Goal: Task Accomplishment & Management: Use online tool/utility

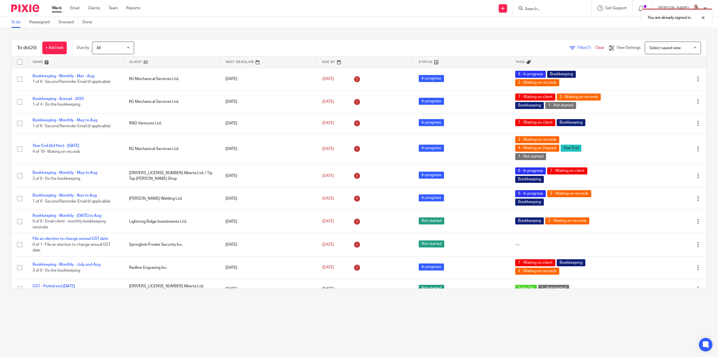
click at [554, 10] on div "You are already signed in." at bounding box center [535, 16] width 353 height 21
click at [533, 8] on div "You are already signed in." at bounding box center [535, 16] width 353 height 21
click at [556, 10] on div "You are already signed in." at bounding box center [535, 16] width 353 height 21
click at [549, 8] on div "You are already signed in." at bounding box center [535, 16] width 353 height 21
click at [536, 9] on div "You are already signed in." at bounding box center [535, 16] width 353 height 21
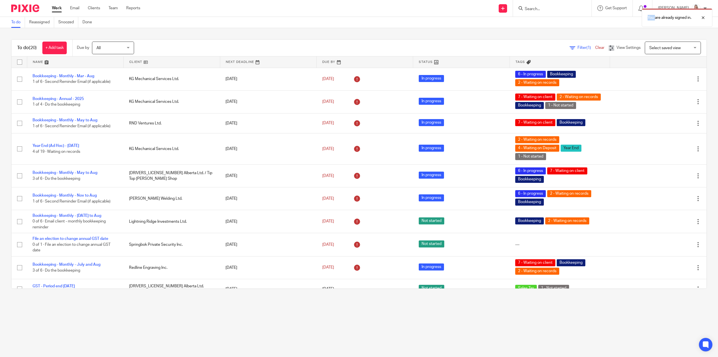
click at [536, 9] on div "You are already signed in." at bounding box center [535, 16] width 353 height 21
click at [536, 10] on div "You are already signed in." at bounding box center [535, 16] width 353 height 21
click at [457, 10] on div "You are already signed in." at bounding box center [535, 16] width 353 height 21
click at [534, 11] on input "Search" at bounding box center [549, 9] width 50 height 5
type input "jmf"
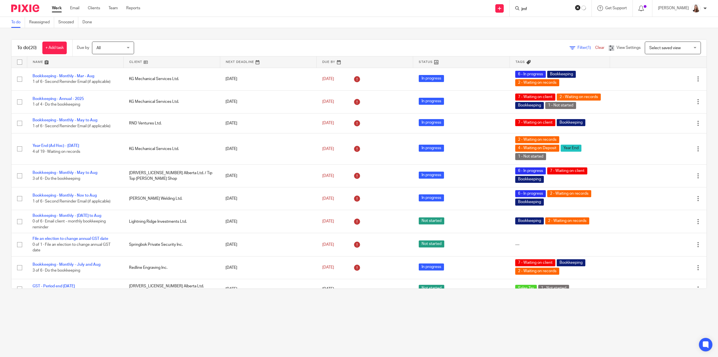
click button "submit" at bounding box center [0, 0] width 0 height 0
click at [551, 32] on link at bounding box center [570, 26] width 95 height 17
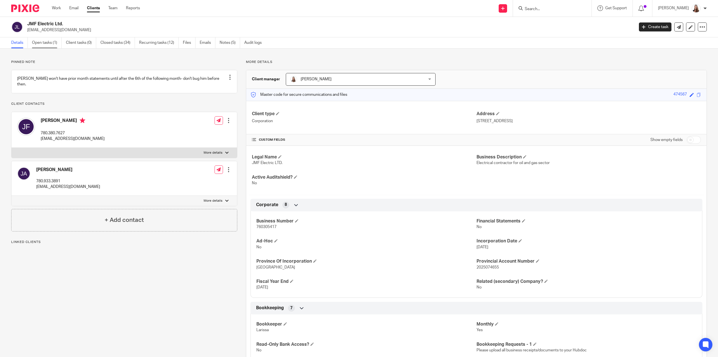
click at [49, 45] on link "Open tasks (1)" at bounding box center [47, 42] width 30 height 11
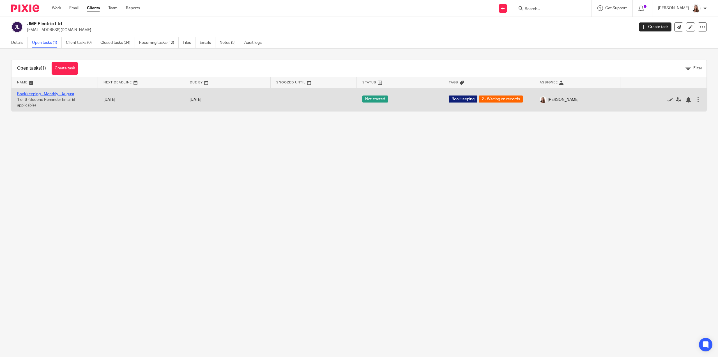
click at [34, 92] on link "Bookkeeping - Monthly - August" at bounding box center [45, 94] width 57 height 4
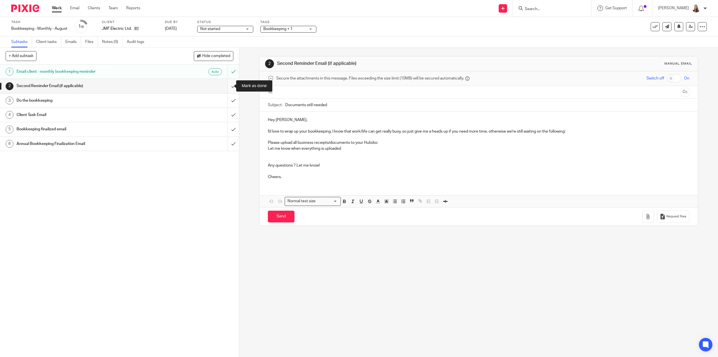
click at [231, 86] on input "submit" at bounding box center [119, 86] width 239 height 14
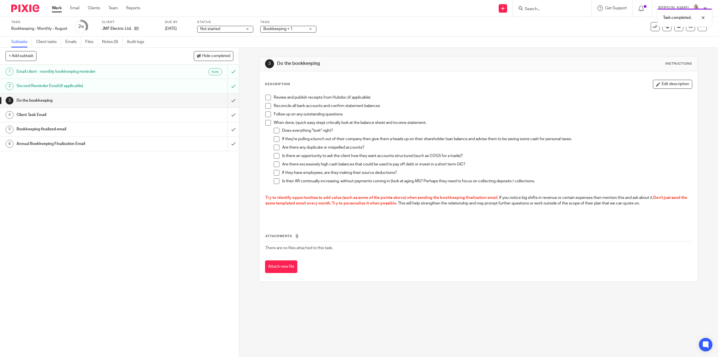
click at [41, 115] on h1 "Client Task Email" at bounding box center [85, 115] width 137 height 8
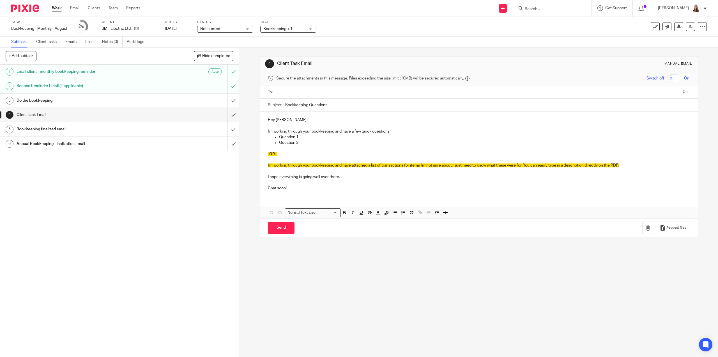
click at [307, 147] on p at bounding box center [478, 149] width 421 height 6
drag, startPoint x: 287, startPoint y: 154, endPoint x: 265, endPoint y: 128, distance: 34.6
click at [265, 128] on div "Hey Jordan, I'm working through your bookkeeping and have a few quick questions…" at bounding box center [478, 153] width 438 height 84
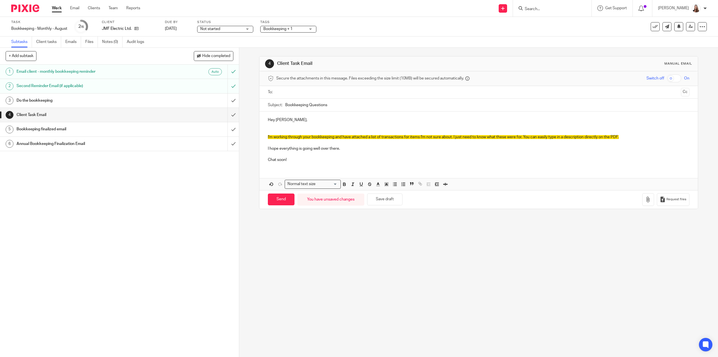
drag, startPoint x: 270, startPoint y: 126, endPoint x: 273, endPoint y: 131, distance: 6.2
click at [272, 130] on div "Hey Jordan, I'm working through your bookkeeping and have attached a list of tr…" at bounding box center [478, 138] width 438 height 55
click at [273, 131] on p at bounding box center [478, 131] width 421 height 6
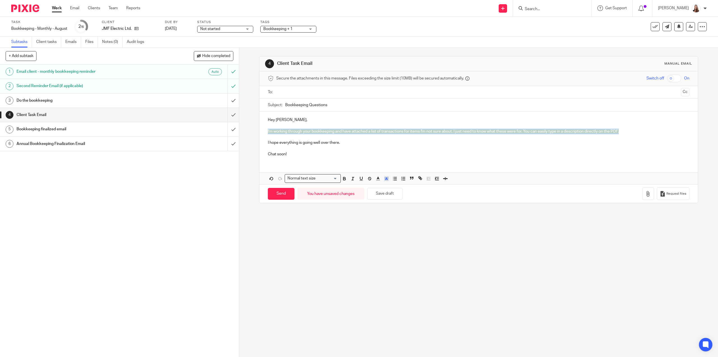
drag, startPoint x: 610, startPoint y: 130, endPoint x: 260, endPoint y: 128, distance: 349.8
click at [260, 128] on div "Hey Jordan, I'm working through your bookkeeping and have attached a list of tr…" at bounding box center [478, 136] width 438 height 50
click at [386, 179] on icon "button" at bounding box center [386, 178] width 5 height 5
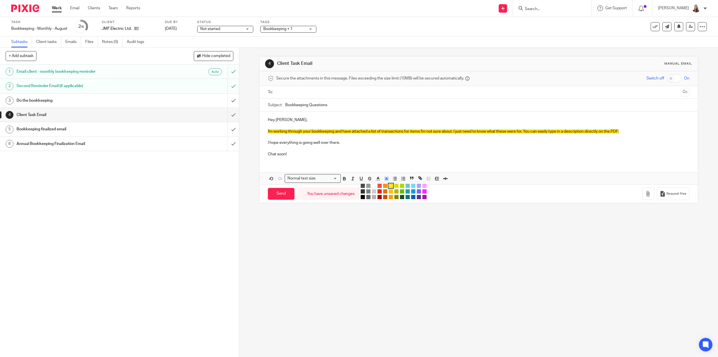
click at [372, 185] on li "color:#FFFFFF" at bounding box center [374, 185] width 4 height 4
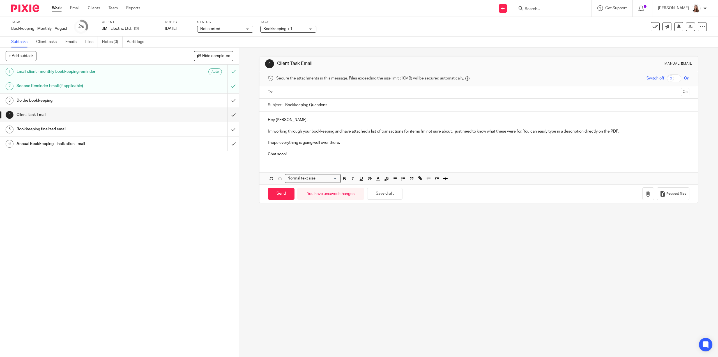
click at [429, 152] on p "Chat soon!" at bounding box center [478, 154] width 421 height 6
click at [645, 192] on icon "button" at bounding box center [648, 194] width 6 height 6
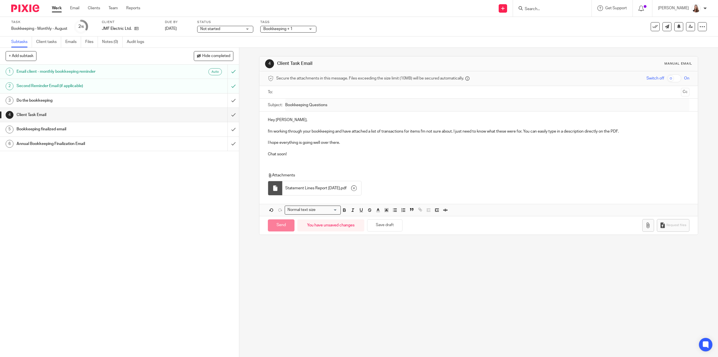
click at [306, 92] on input "text" at bounding box center [478, 92] width 400 height 6
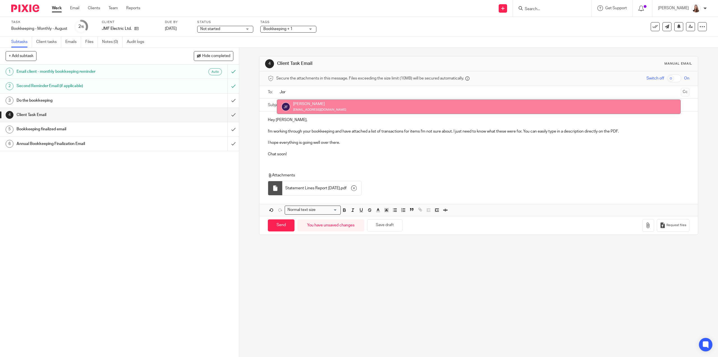
type input "Jor"
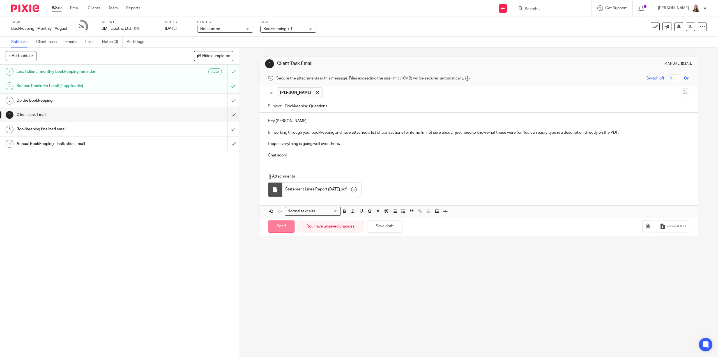
click at [274, 227] on input "Send" at bounding box center [281, 226] width 27 height 12
type input "Sent"
click at [59, 8] on link "Work" at bounding box center [57, 8] width 10 height 6
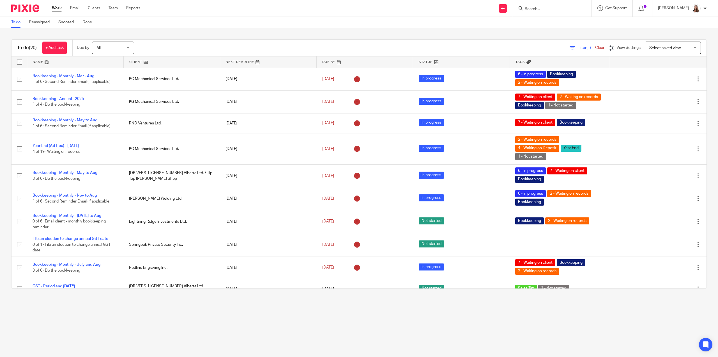
click at [135, 63] on link at bounding box center [172, 61] width 96 height 11
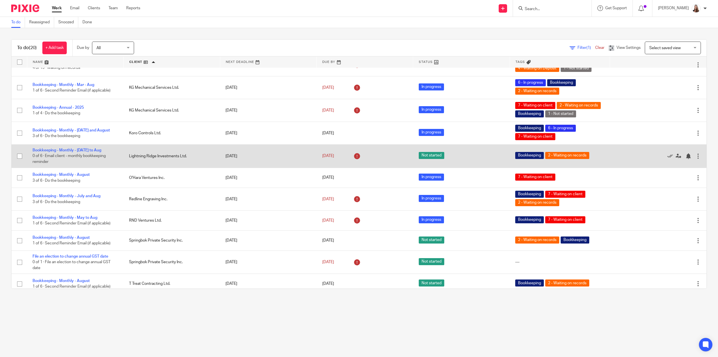
scroll to position [206, 0]
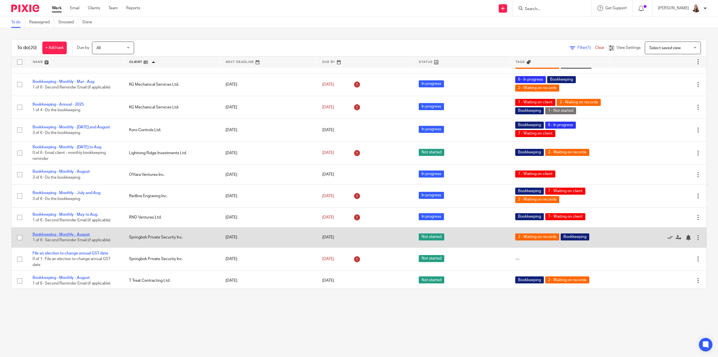
click at [57, 233] on link "Bookkeeping - Monthly - August" at bounding box center [61, 234] width 57 height 4
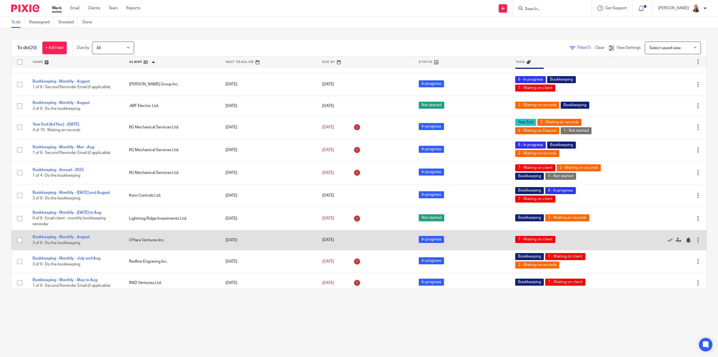
scroll to position [206, 0]
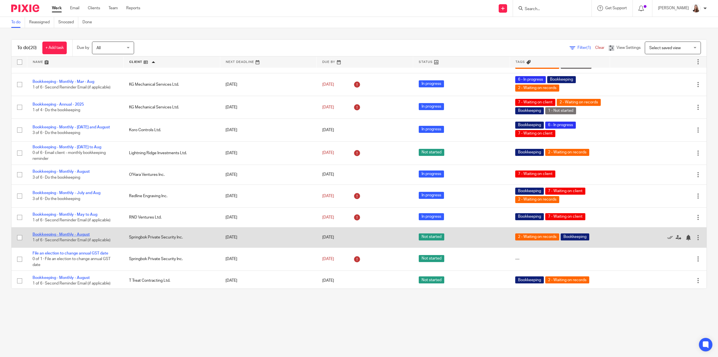
click at [71, 232] on link "Bookkeeping - Monthly - August" at bounding box center [61, 234] width 57 height 4
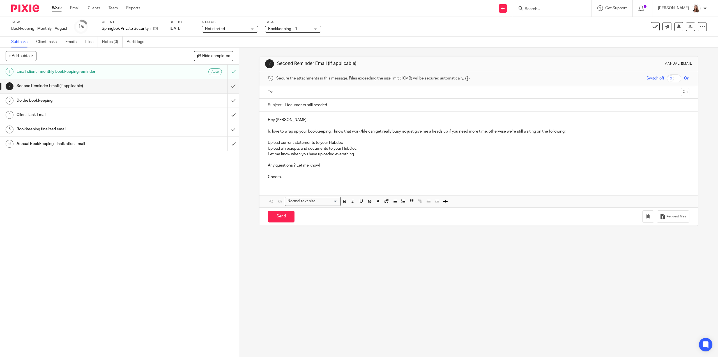
click at [301, 90] on input "text" at bounding box center [478, 92] width 400 height 6
click at [276, 217] on input "Send" at bounding box center [281, 218] width 27 height 12
type input "Sent"
click at [57, 8] on link "Work" at bounding box center [57, 8] width 10 height 6
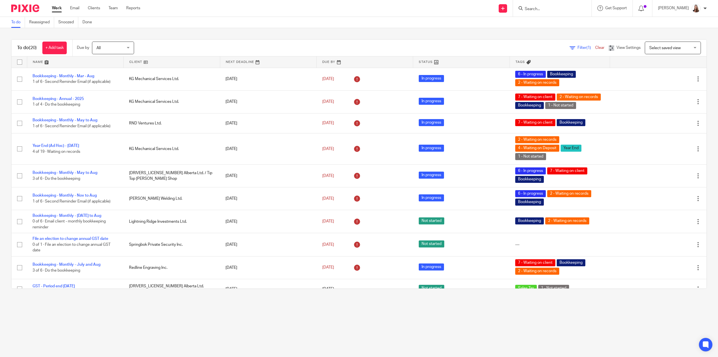
click at [142, 61] on link at bounding box center [172, 61] width 96 height 11
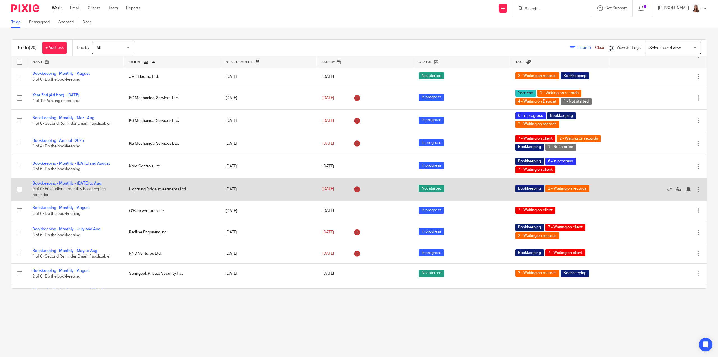
scroll to position [206, 0]
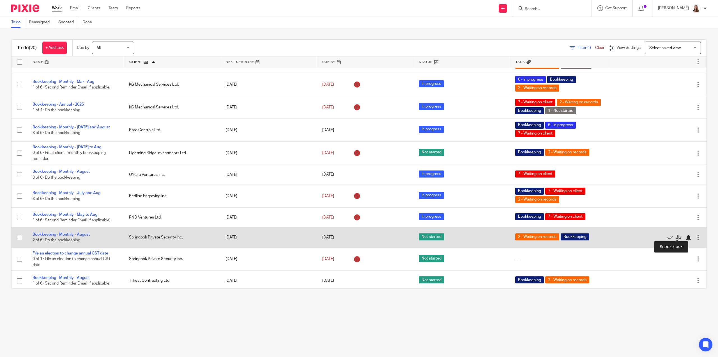
click at [686, 235] on div at bounding box center [689, 238] width 6 height 6
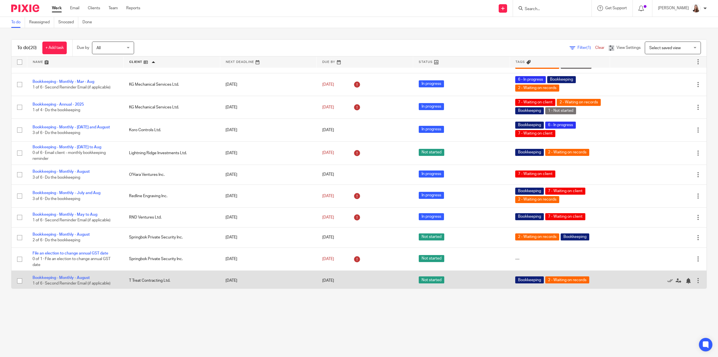
scroll to position [186, 0]
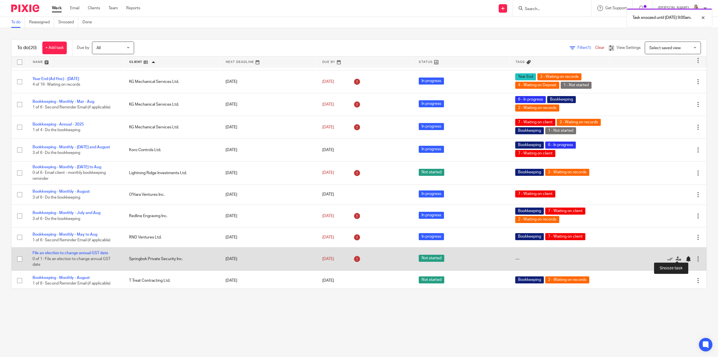
click at [686, 256] on div at bounding box center [689, 259] width 6 height 6
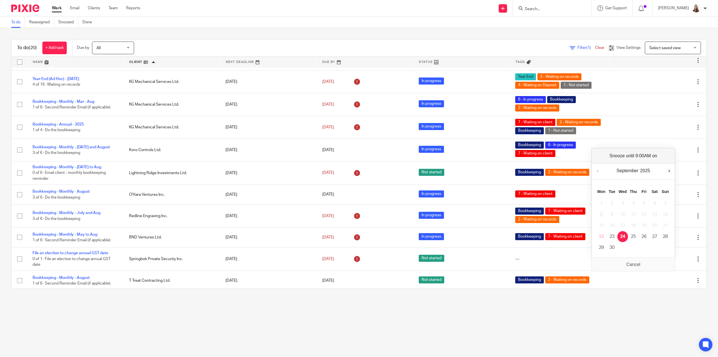
scroll to position [163, 0]
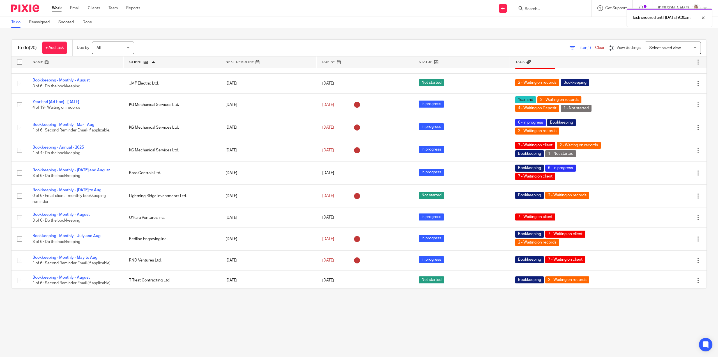
click at [432, 41] on div "To do (20) + Add task Due by All All Today Tomorrow This week Next week This mo…" at bounding box center [359, 48] width 695 height 17
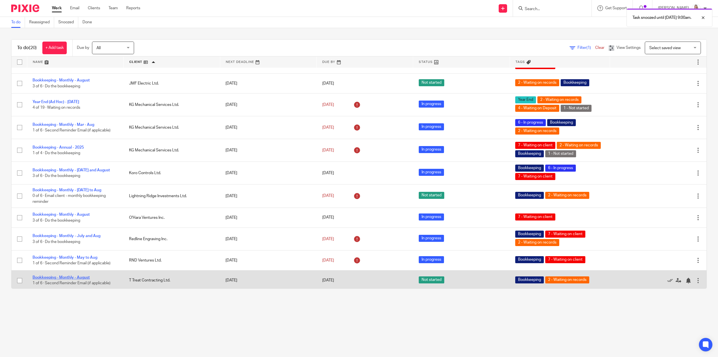
click at [70, 275] on link "Bookkeeping - Monthly - August" at bounding box center [61, 277] width 57 height 4
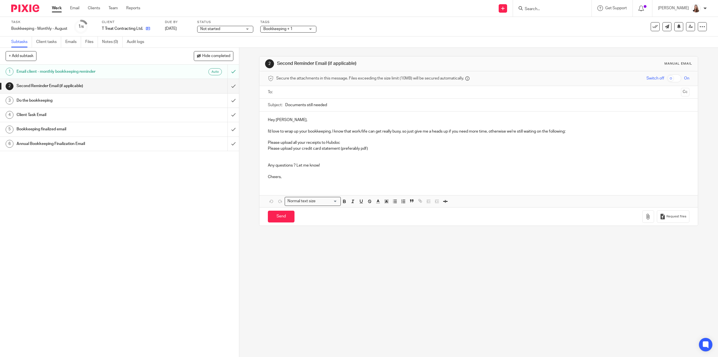
click at [146, 29] on link at bounding box center [146, 29] width 7 height 6
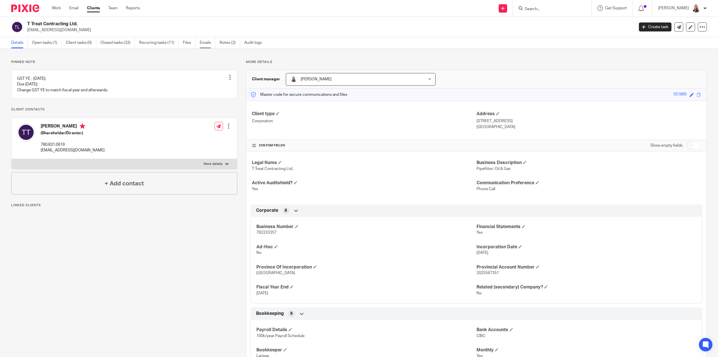
click at [206, 42] on link "Emails" at bounding box center [208, 42] width 16 height 11
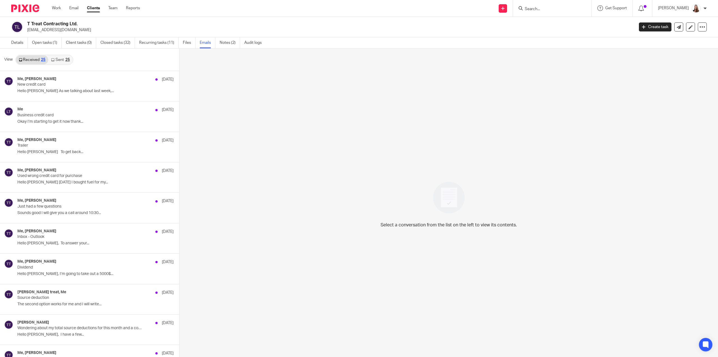
click at [62, 60] on link "Sent 25" at bounding box center [60, 59] width 24 height 9
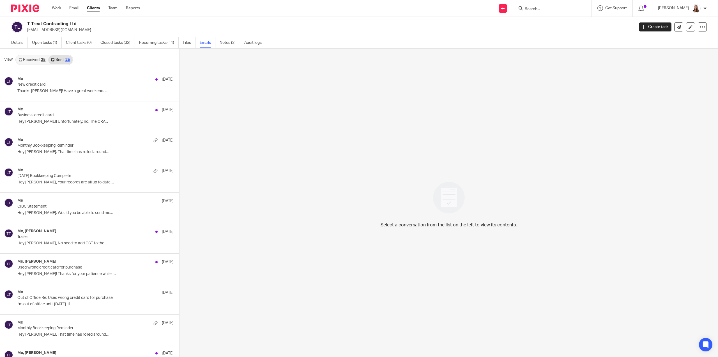
scroll to position [1, 0]
click at [55, 9] on link "Work" at bounding box center [56, 8] width 9 height 6
